Goal: Task Accomplishment & Management: Complete application form

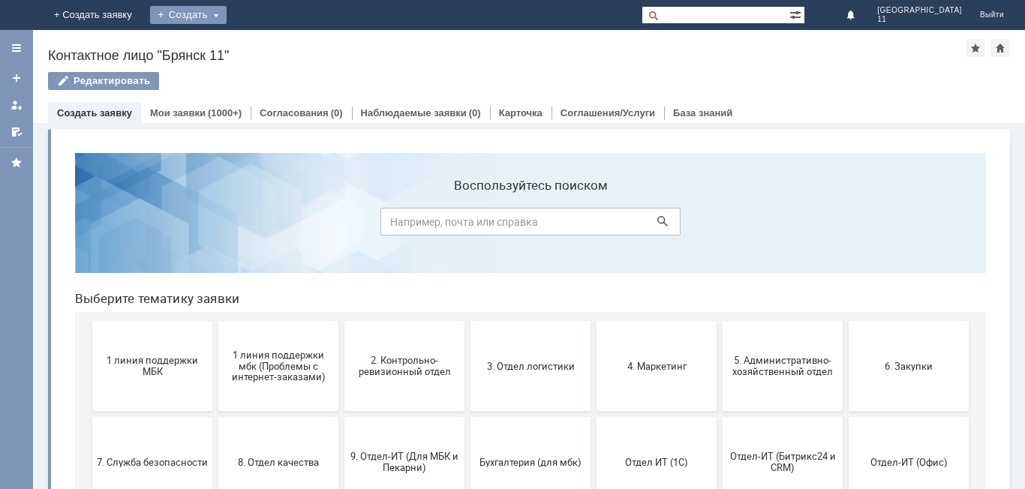
click at [227, 17] on div "Создать" at bounding box center [188, 15] width 77 height 18
click at [267, 47] on link "Заявка" at bounding box center [210, 45] width 114 height 18
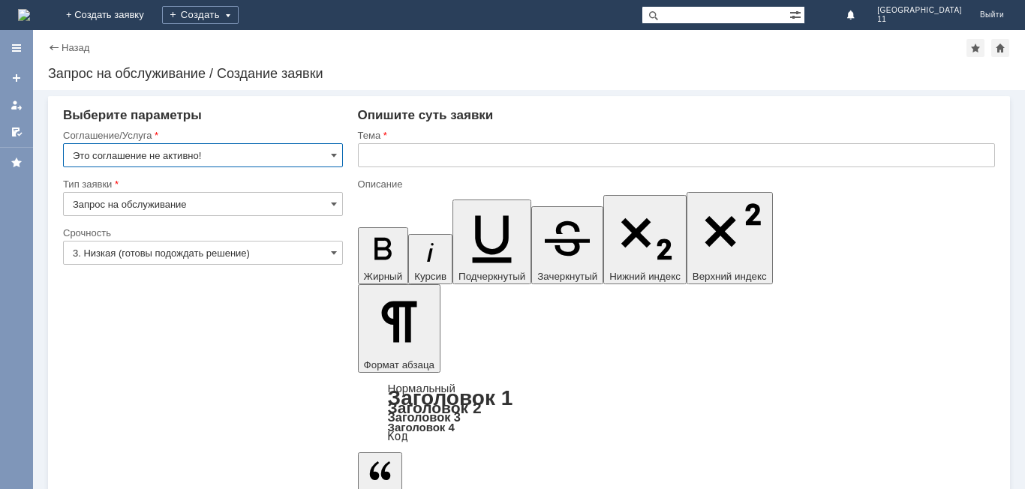
click at [330, 147] on input "Это соглашение не активно!" at bounding box center [203, 155] width 280 height 24
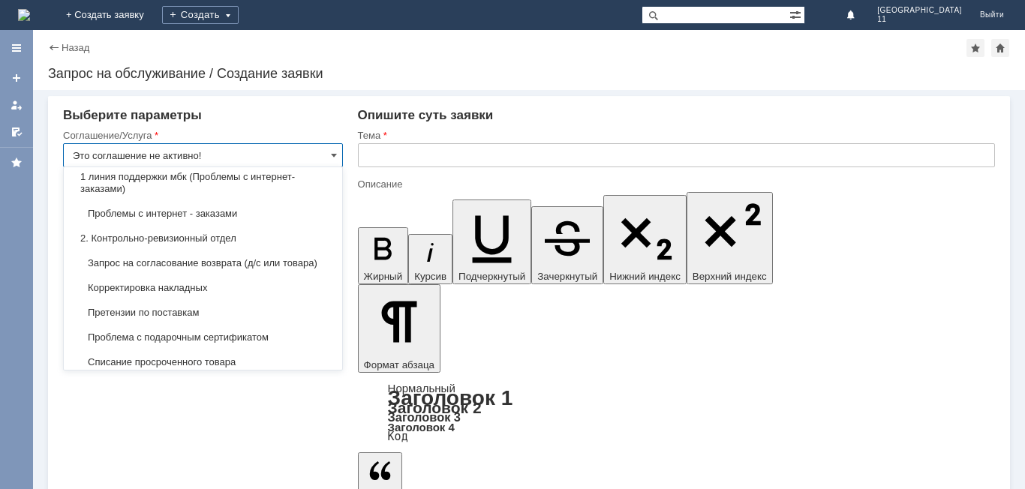
scroll to position [225, 0]
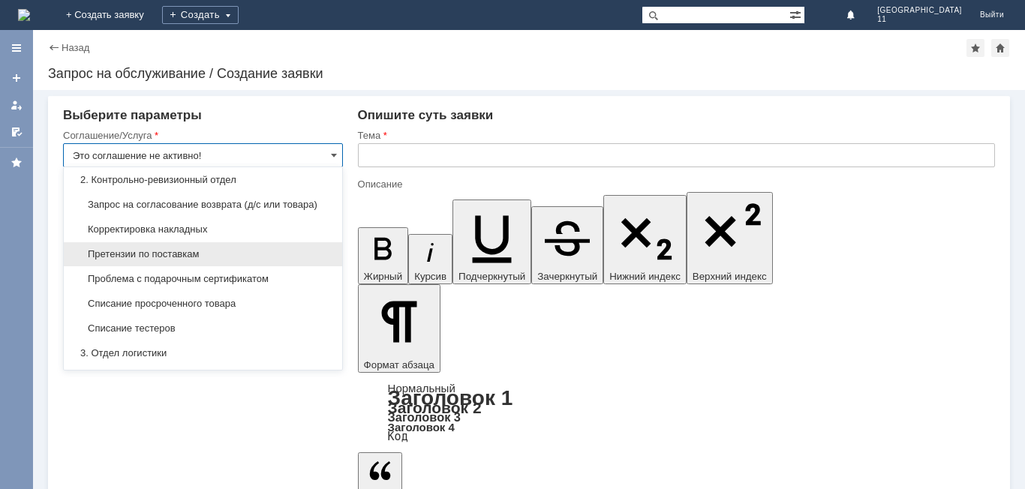
click at [236, 261] on span "Претензии по поставкам" at bounding box center [203, 254] width 261 height 12
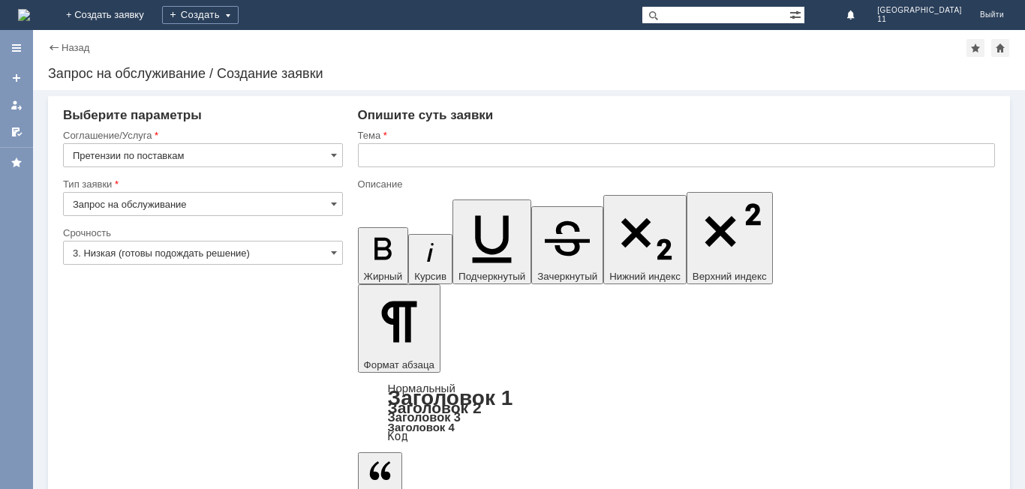
type input "Претензии по поставкам"
click at [232, 254] on input "3. Низкая (готовы подождать решение)" at bounding box center [203, 253] width 280 height 24
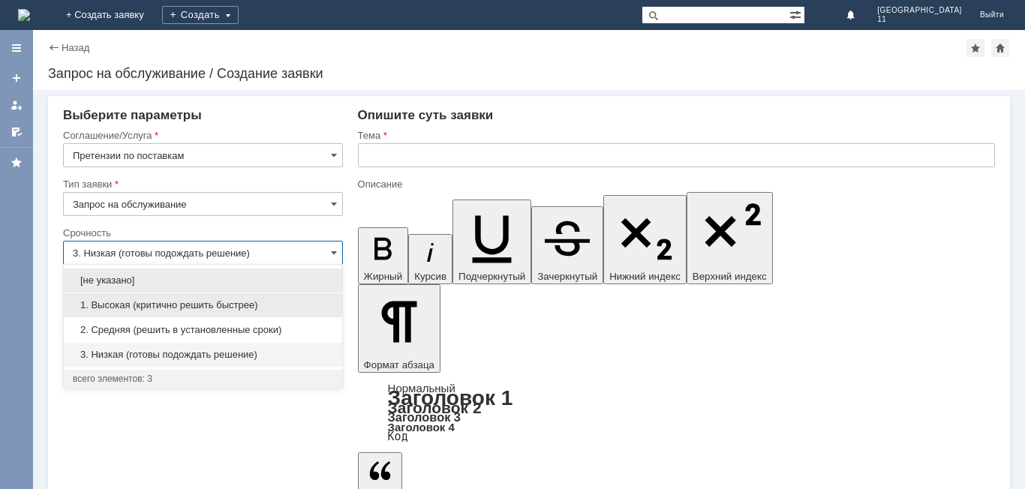
click at [204, 299] on div "1. Высокая (критично решить быстрее)" at bounding box center [203, 306] width 279 height 24
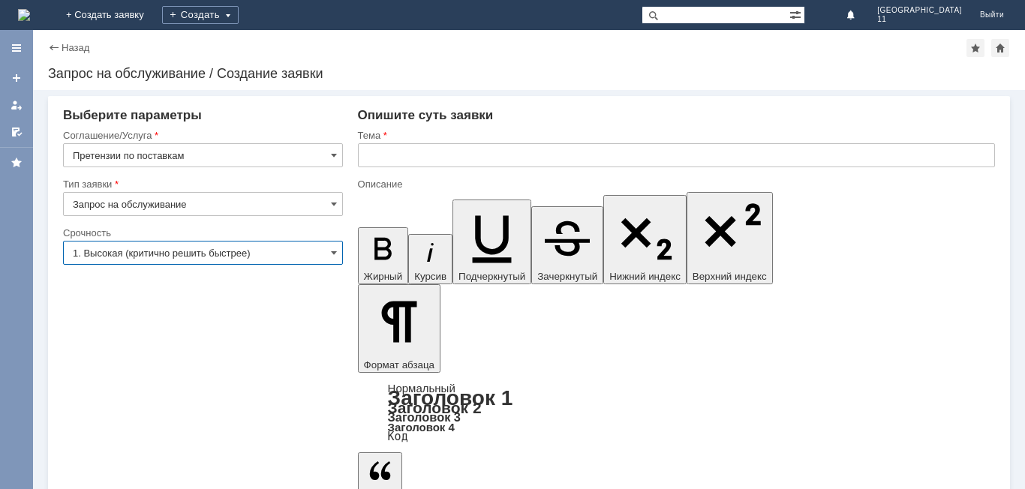
type input "1. Высокая (критично решить быстрее)"
click at [405, 146] on input "text" at bounding box center [676, 155] width 637 height 24
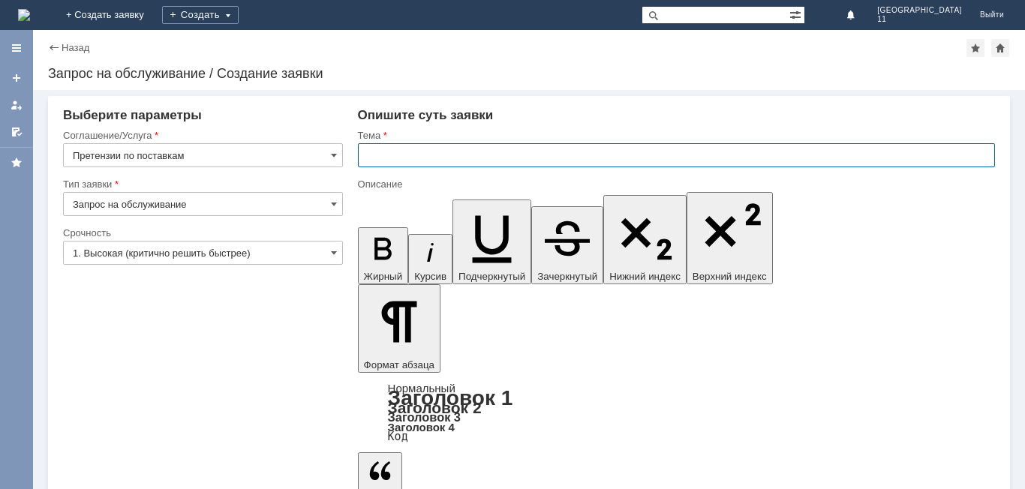
paste input "Акт расхождений по поступлению № Т2-2247 от 03.09.2025 г."
type input "Акт расхождений по поступлению № Т2-2247 от 03.09.2025 г."
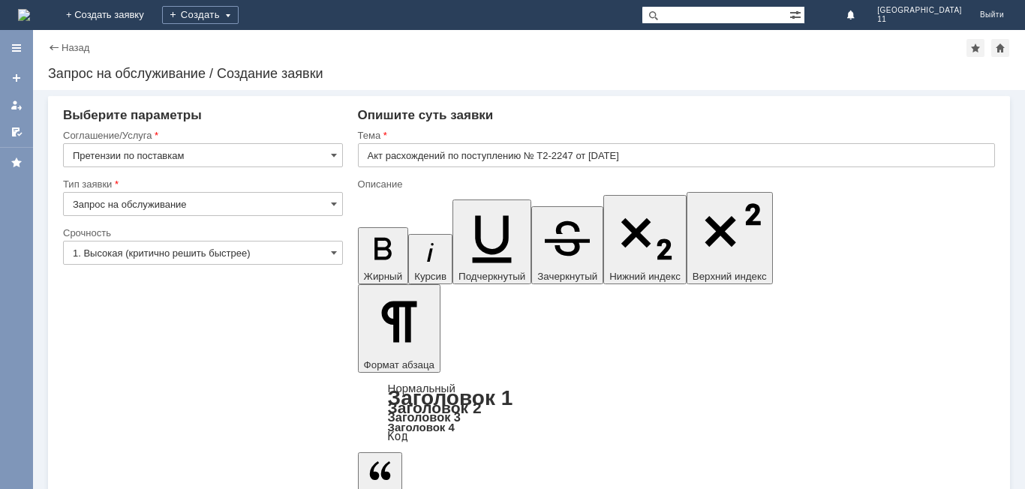
drag, startPoint x: 878, startPoint y: 4124, endPoint x: 613, endPoint y: 4118, distance: 265.8
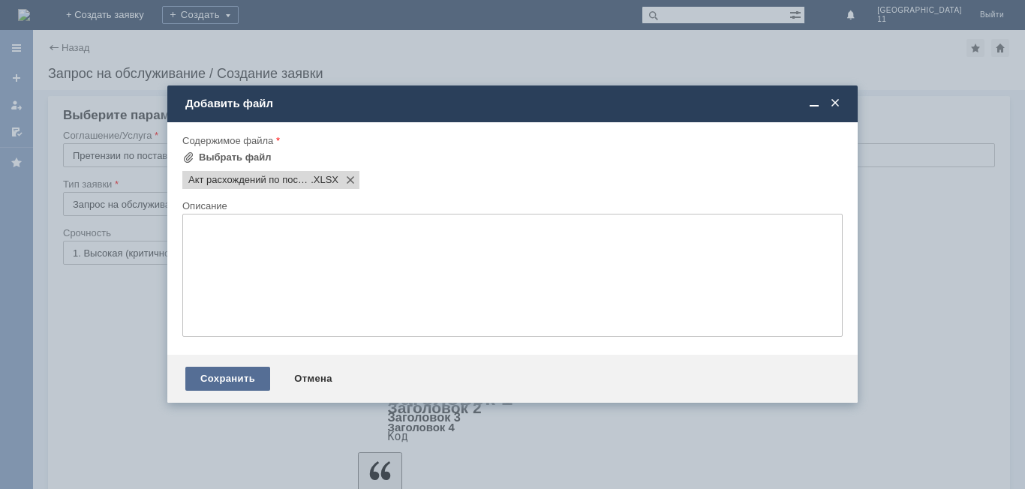
click at [251, 381] on div "Сохранить" at bounding box center [227, 379] width 85 height 24
